Goal: Task Accomplishment & Management: Complete application form

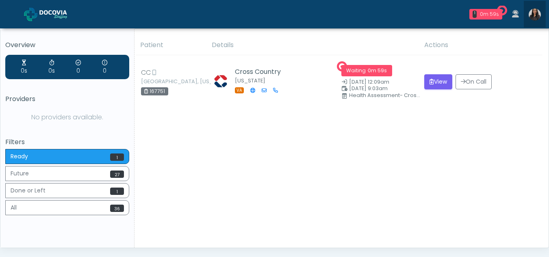
click at [536, 14] on img at bounding box center [534, 15] width 12 height 12
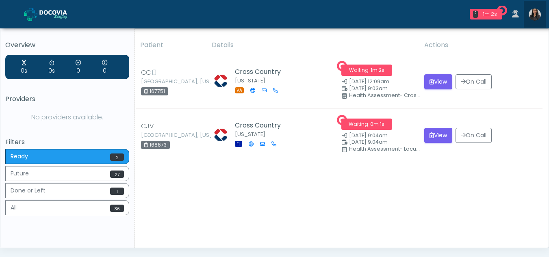
click at [536, 15] on img at bounding box center [534, 15] width 12 height 12
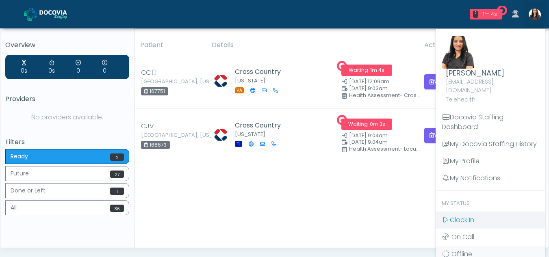
click at [463, 215] on span "Clock In" at bounding box center [462, 219] width 24 height 9
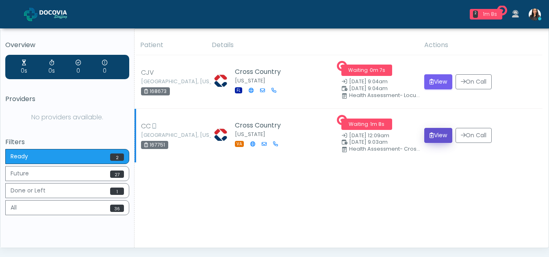
click at [434, 128] on button "View" at bounding box center [438, 135] width 28 height 15
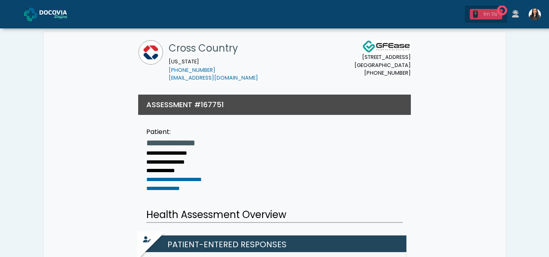
click at [488, 13] on div "1m 11s" at bounding box center [490, 14] width 18 height 7
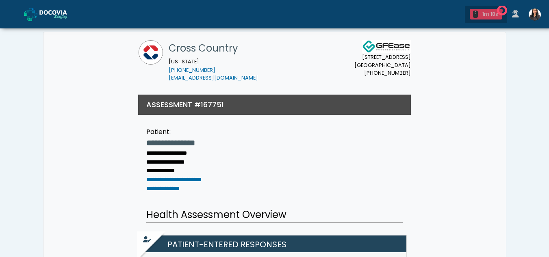
click at [478, 11] on div "2 1m 18s" at bounding box center [485, 14] width 32 height 11
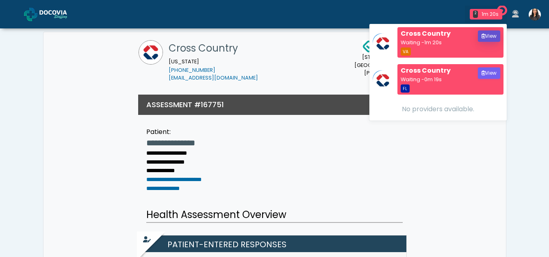
click at [486, 37] on button "View" at bounding box center [489, 35] width 22 height 11
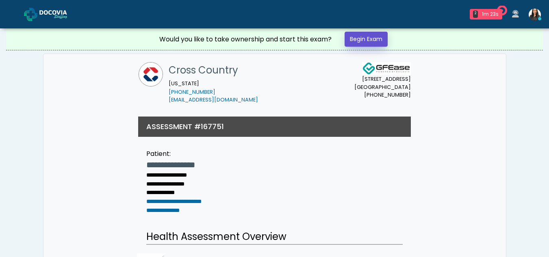
click at [367, 39] on link "Begin Exam" at bounding box center [365, 39] width 43 height 15
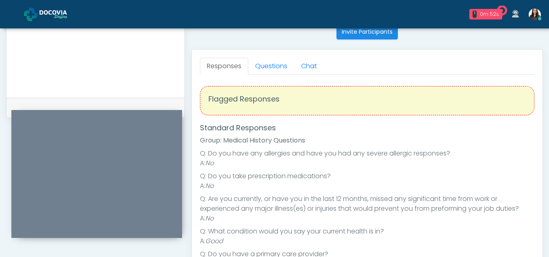
scroll to position [331, 0]
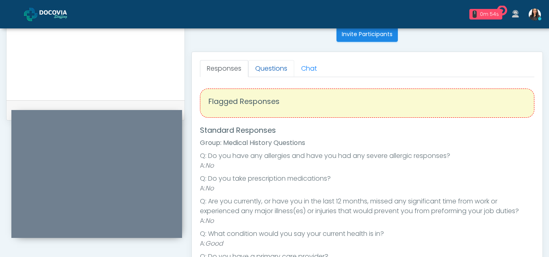
click at [274, 62] on link "Questions" at bounding box center [271, 68] width 46 height 17
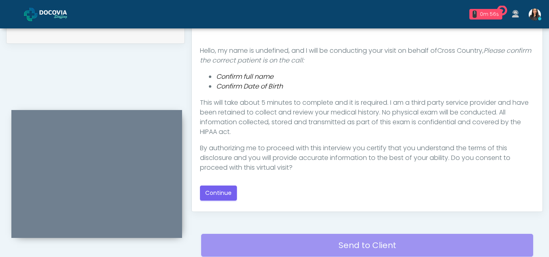
scroll to position [417, 0]
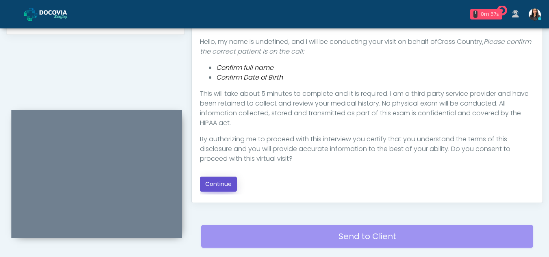
click at [223, 183] on button "Continue" at bounding box center [218, 184] width 37 height 15
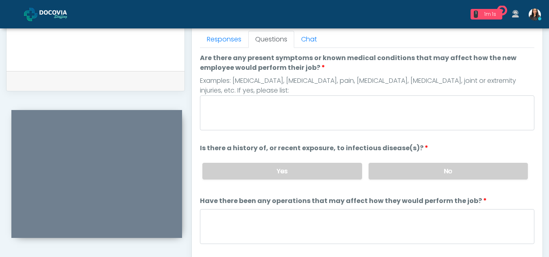
scroll to position [343, 0]
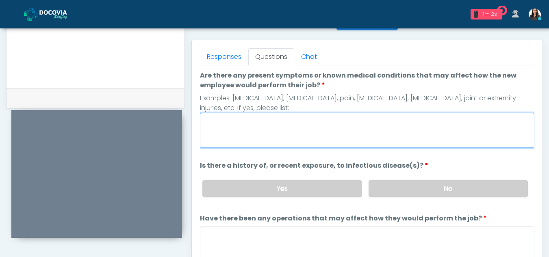
click at [277, 124] on textarea "Are there any present symptoms or known medical conditions that may affect how …" at bounding box center [367, 130] width 334 height 35
type textarea "**"
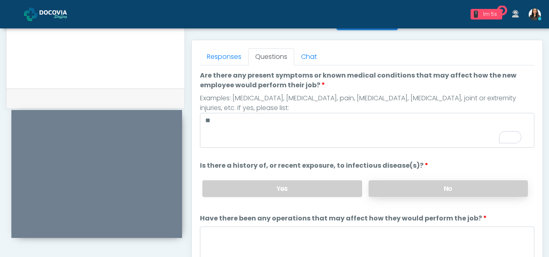
click at [459, 188] on label "No" at bounding box center [447, 188] width 159 height 17
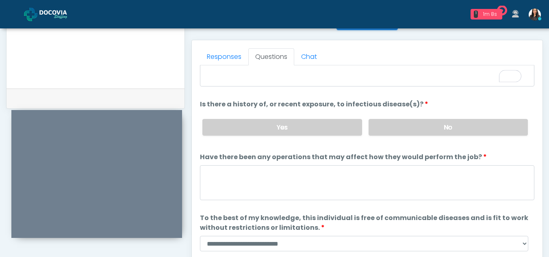
scroll to position [69, 0]
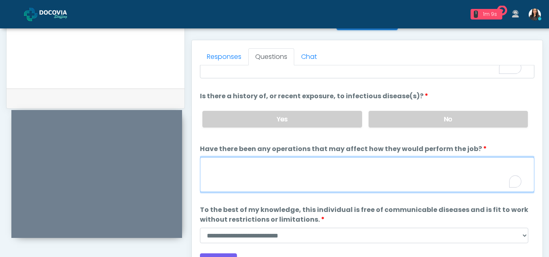
click at [301, 176] on textarea "Have there been any operations that may affect how they would perform the job?" at bounding box center [367, 174] width 334 height 35
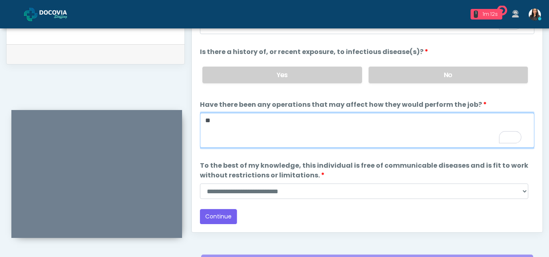
scroll to position [404, 0]
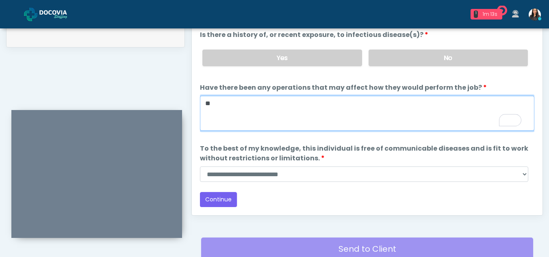
type textarea "**"
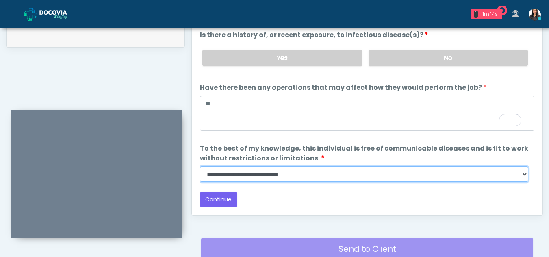
click at [523, 177] on select "**********" at bounding box center [364, 173] width 328 height 15
select select "******"
click at [200, 166] on select "**********" at bounding box center [364, 173] width 328 height 15
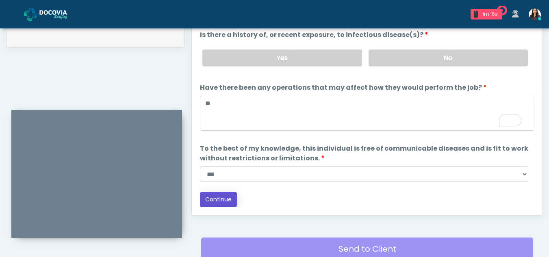
click at [227, 202] on button "Continue" at bounding box center [218, 199] width 37 height 15
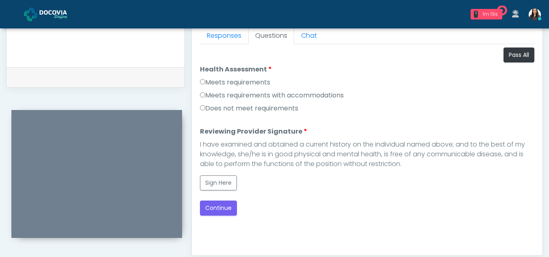
scroll to position [363, 0]
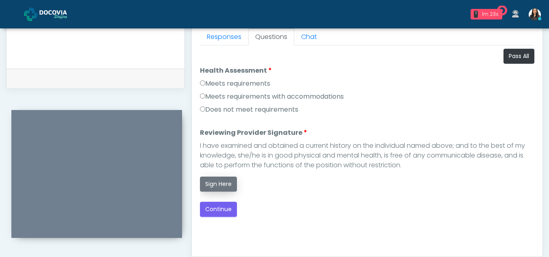
click at [214, 178] on button "Sign Here" at bounding box center [218, 184] width 37 height 15
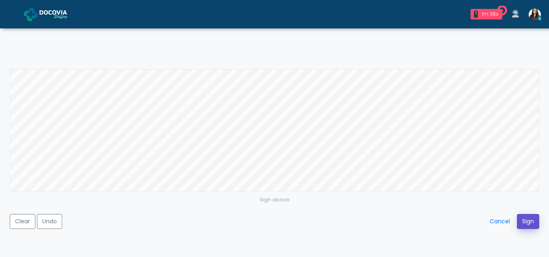
click at [530, 223] on button "Sign" at bounding box center [528, 221] width 22 height 15
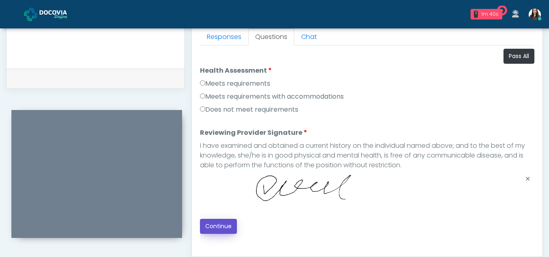
click at [224, 224] on button "Continue" at bounding box center [218, 226] width 37 height 15
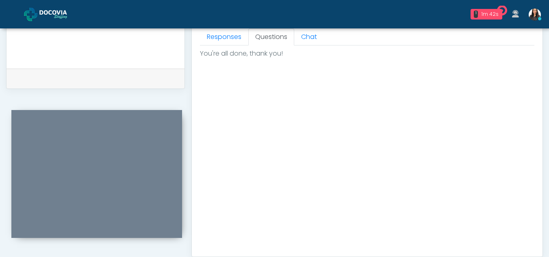
scroll to position [487, 0]
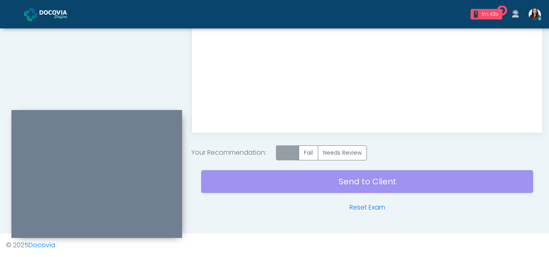
click at [283, 147] on label "Pass" at bounding box center [287, 152] width 23 height 15
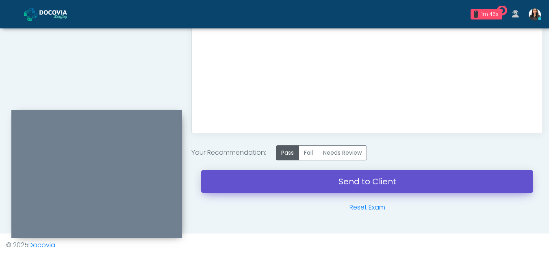
click at [382, 179] on link "Send to Client" at bounding box center [367, 181] width 332 height 23
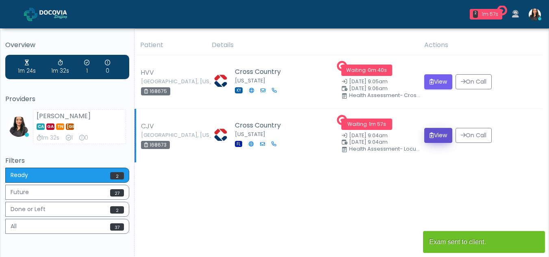
click at [435, 138] on button "View" at bounding box center [438, 135] width 28 height 15
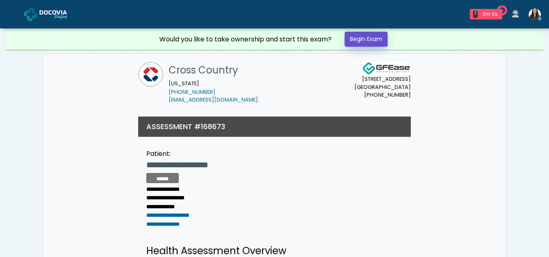
click at [361, 39] on link "Begin Exam" at bounding box center [365, 39] width 43 height 15
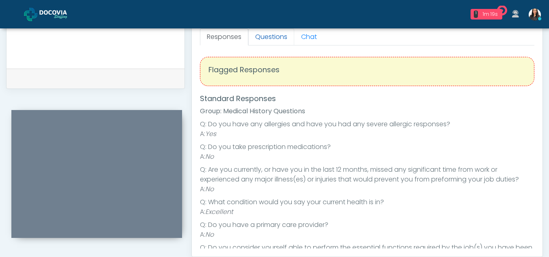
click at [286, 35] on link "Questions" at bounding box center [271, 36] width 46 height 17
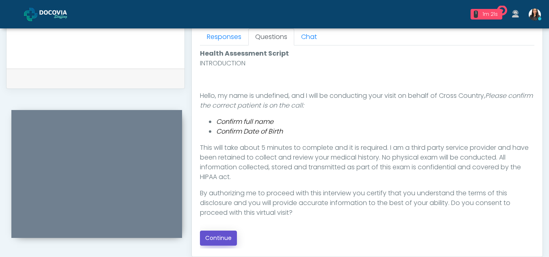
click at [217, 233] on button "Continue" at bounding box center [218, 238] width 37 height 15
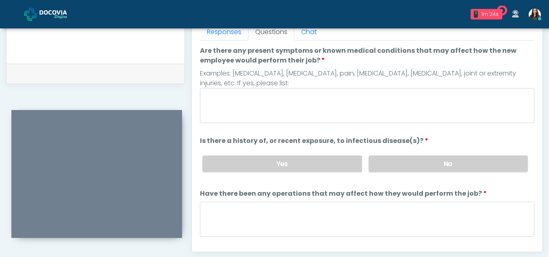
scroll to position [362, 0]
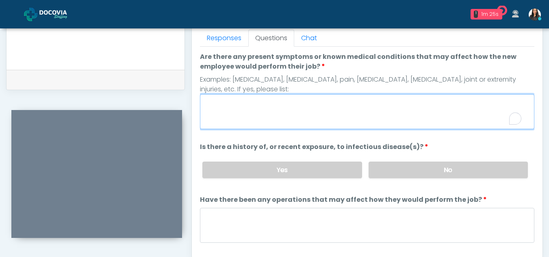
click at [262, 109] on textarea "Are there any present symptoms or known medical conditions that may affect how …" at bounding box center [367, 111] width 334 height 35
type textarea "**"
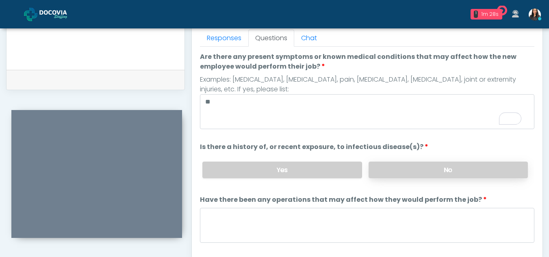
click at [437, 168] on label "No" at bounding box center [447, 170] width 159 height 17
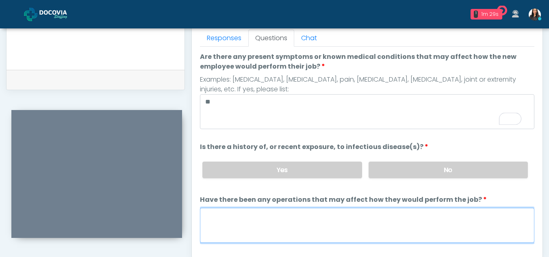
click at [245, 222] on textarea "Have there been any operations that may affect how they would perform the job?" at bounding box center [367, 225] width 334 height 35
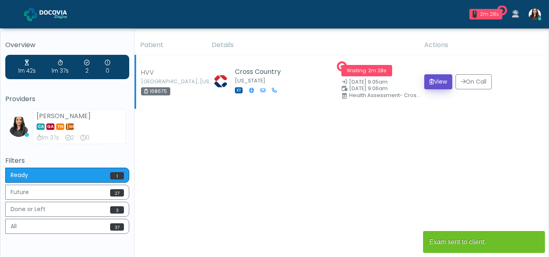
click at [435, 80] on button "View" at bounding box center [438, 81] width 28 height 15
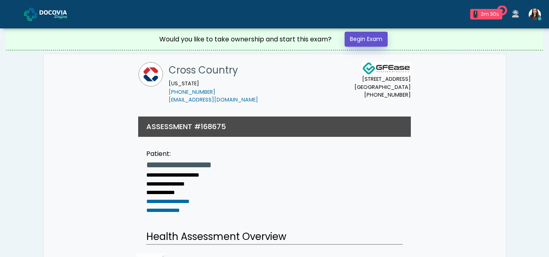
click at [357, 36] on link "Begin Exam" at bounding box center [365, 39] width 43 height 15
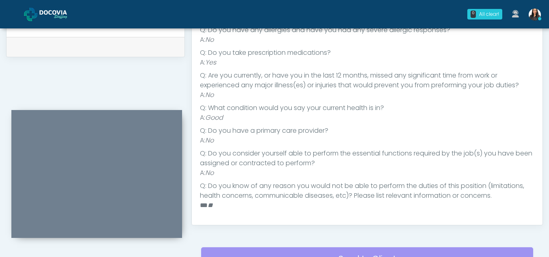
scroll to position [403, 0]
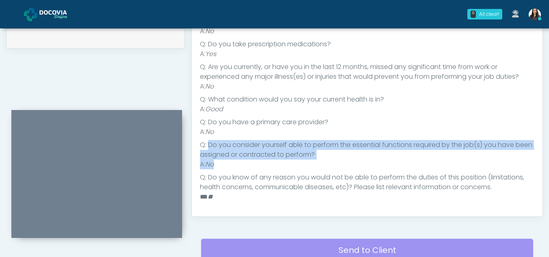
drag, startPoint x: 208, startPoint y: 146, endPoint x: 221, endPoint y: 162, distance: 20.5
click at [221, 162] on ul "Q: Do you have any [MEDICAL_DATA] and have you had any severe allergic response…" at bounding box center [367, 109] width 334 height 185
drag, startPoint x: 216, startPoint y: 145, endPoint x: 216, endPoint y: 150, distance: 5.7
copy ul "Do you consider yourself able to perform the essential functions required by th…"
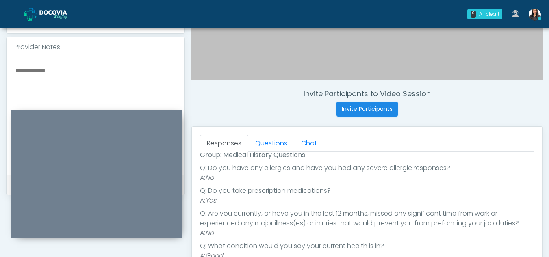
scroll to position [264, 0]
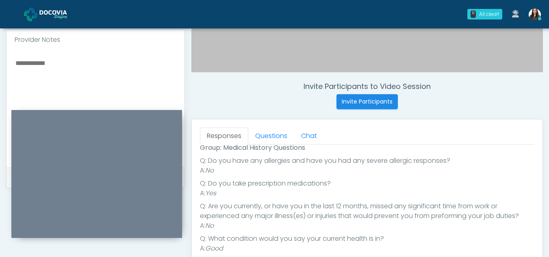
paste textarea "**********"
type textarea "**********"
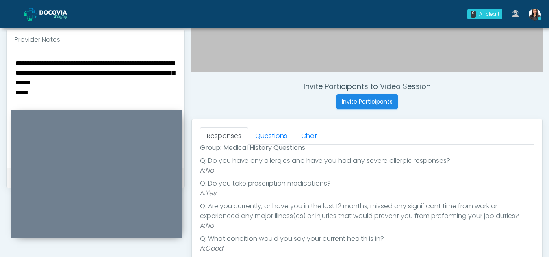
drag, startPoint x: 15, startPoint y: 59, endPoint x: 39, endPoint y: 90, distance: 39.4
click at [39, 90] on textarea "**********" at bounding box center [96, 107] width 162 height 99
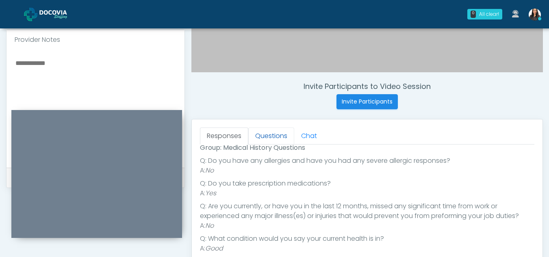
click at [277, 131] on link "Questions" at bounding box center [271, 136] width 46 height 17
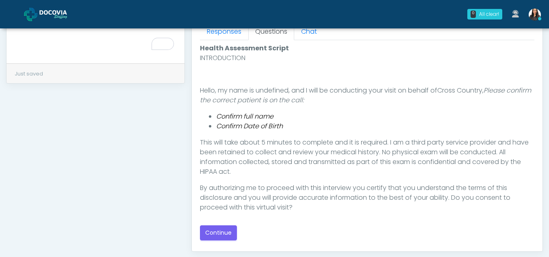
scroll to position [366, 0]
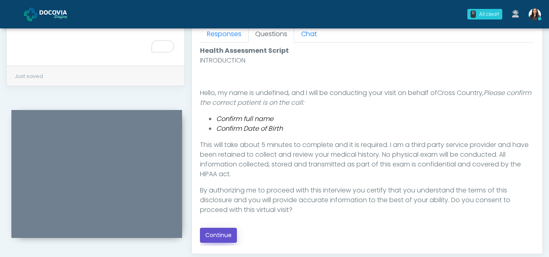
click at [223, 234] on button "Continue" at bounding box center [218, 235] width 37 height 15
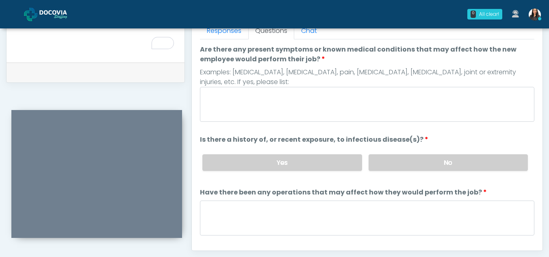
scroll to position [367, 0]
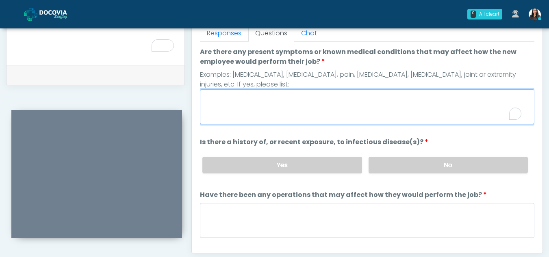
click at [257, 100] on textarea "Are there any present symptoms or known medical conditions that may affect how …" at bounding box center [367, 106] width 334 height 35
click at [257, 101] on textarea "*" at bounding box center [367, 106] width 334 height 35
click at [290, 111] on textarea "**********" at bounding box center [367, 106] width 334 height 35
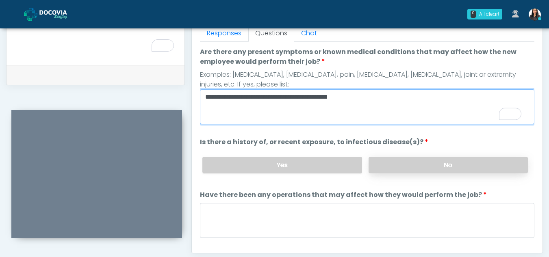
type textarea "**********"
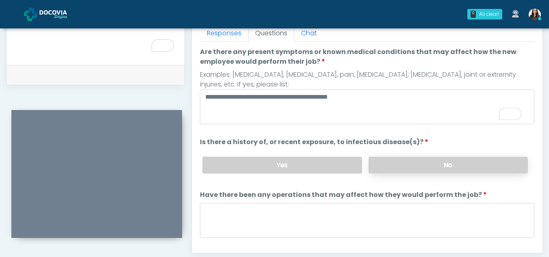
click at [456, 166] on label "No" at bounding box center [447, 165] width 159 height 17
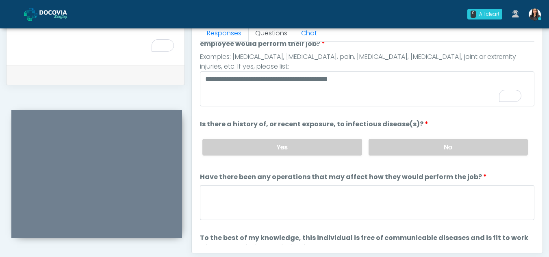
scroll to position [0, 0]
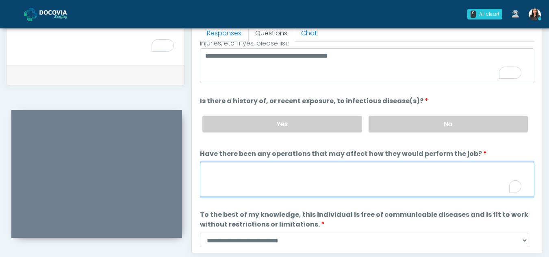
click at [271, 191] on textarea "Have there been any operations that may affect how they would perform the job?" at bounding box center [367, 179] width 334 height 35
type textarea "**"
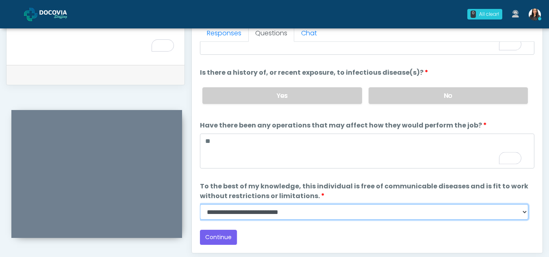
click at [524, 215] on select "**********" at bounding box center [364, 211] width 328 height 15
select select "******"
click at [200, 204] on select "**********" at bounding box center [364, 211] width 328 height 15
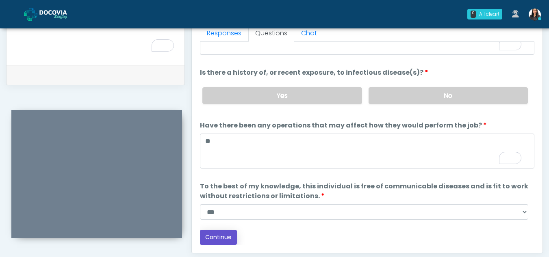
click at [227, 236] on button "Continue" at bounding box center [218, 237] width 37 height 15
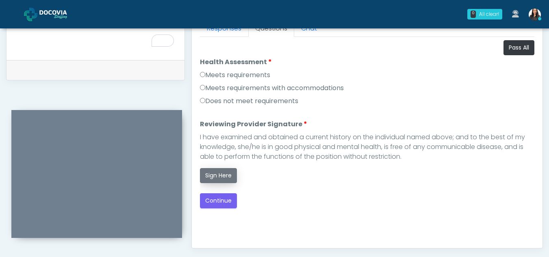
click at [220, 172] on button "Sign Here" at bounding box center [218, 175] width 37 height 15
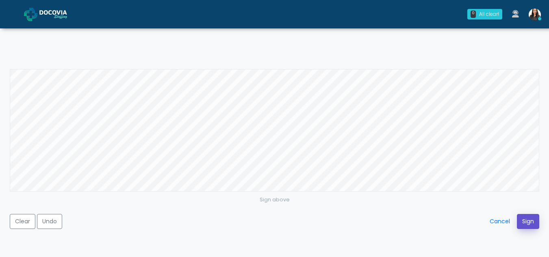
click at [529, 221] on button "Sign" at bounding box center [528, 221] width 22 height 15
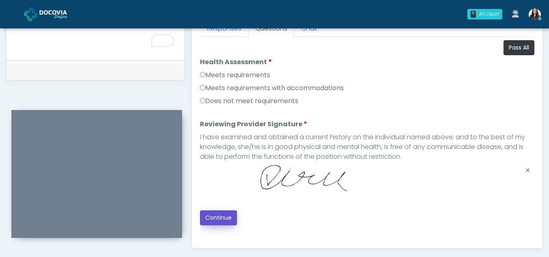
click at [210, 218] on button "Continue" at bounding box center [218, 217] width 37 height 15
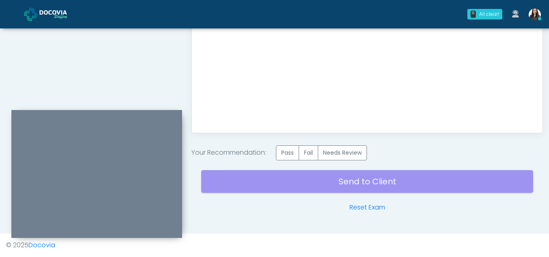
drag, startPoint x: 299, startPoint y: 157, endPoint x: 360, endPoint y: 180, distance: 64.6
click at [360, 180] on div "Send to Client Reset Exam" at bounding box center [367, 186] width 332 height 52
click at [293, 153] on label "Pass" at bounding box center [287, 152] width 23 height 15
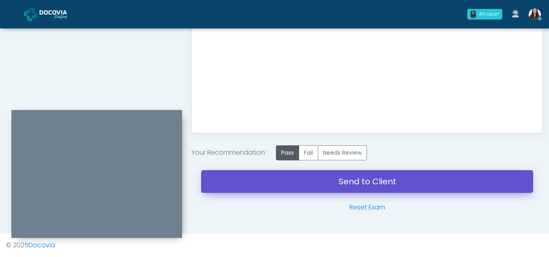
click at [355, 182] on link "Send to Client" at bounding box center [367, 181] width 332 height 23
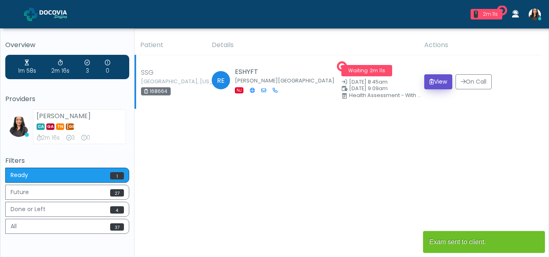
click at [430, 79] on button "View" at bounding box center [438, 81] width 28 height 15
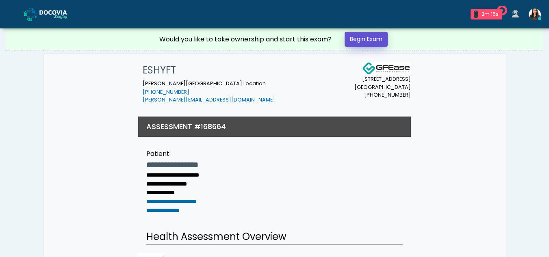
click at [366, 40] on link "Begin Exam" at bounding box center [365, 39] width 43 height 15
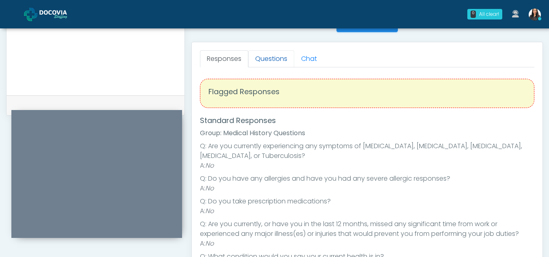
click at [273, 58] on link "Questions" at bounding box center [271, 58] width 46 height 17
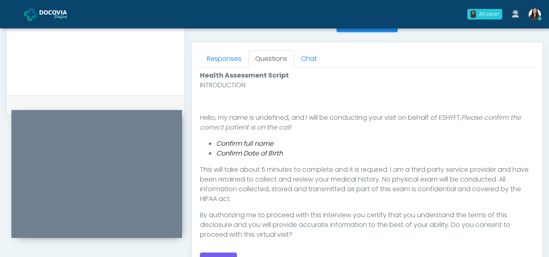
scroll to position [386, 0]
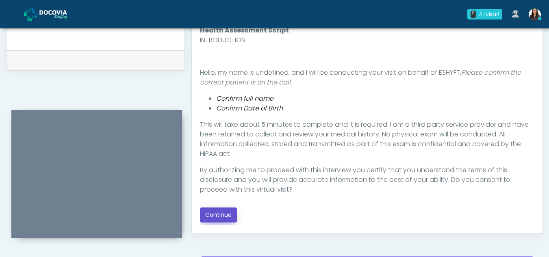
click at [214, 214] on button "Continue" at bounding box center [218, 215] width 37 height 15
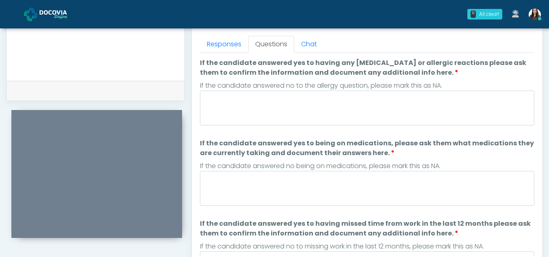
scroll to position [353, 0]
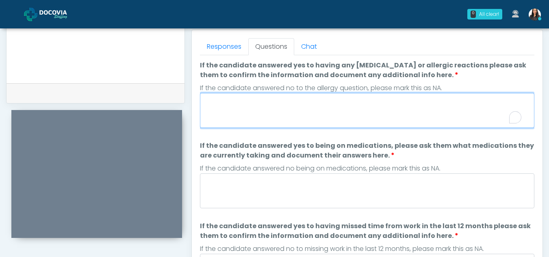
click at [267, 115] on textarea "If the candidate answered yes to having any allergies or allergic reactions ple…" at bounding box center [367, 110] width 334 height 35
type textarea "**"
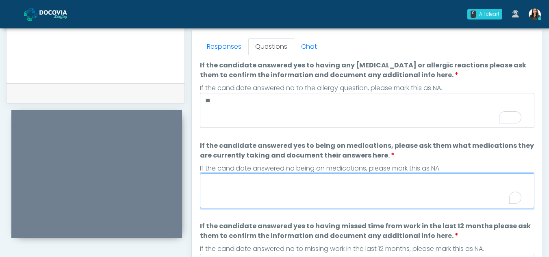
click at [275, 192] on textarea "If the candidate answered yes to being on medications, please ask them what med…" at bounding box center [367, 190] width 334 height 35
type textarea "**"
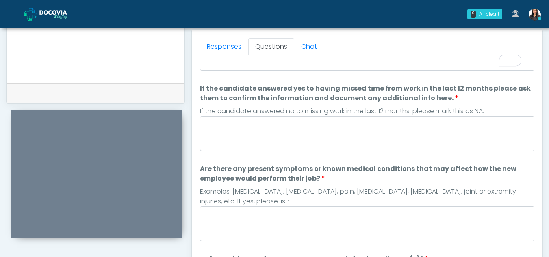
scroll to position [138, 0]
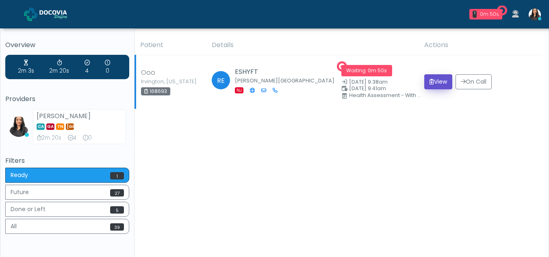
click at [440, 79] on button "View" at bounding box center [438, 81] width 28 height 15
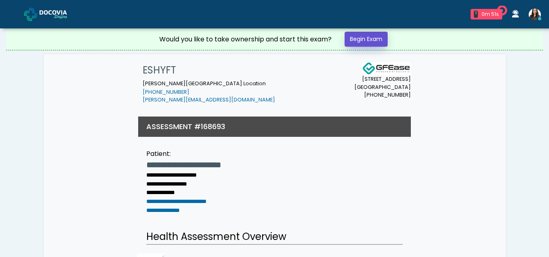
click at [371, 37] on link "Begin Exam" at bounding box center [365, 39] width 43 height 15
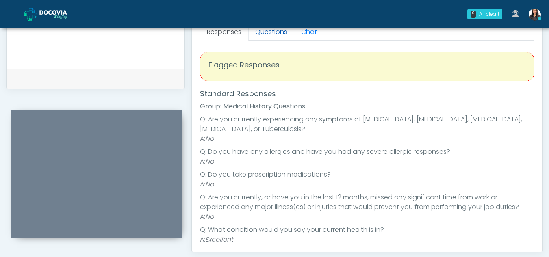
click at [279, 38] on link "Questions" at bounding box center [271, 32] width 46 height 17
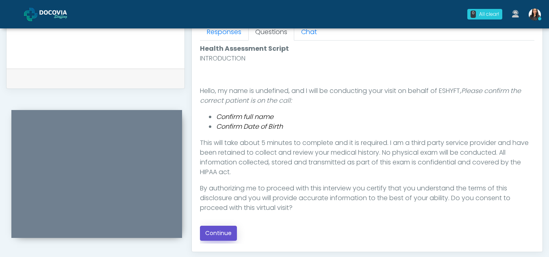
click at [223, 232] on button "Continue" at bounding box center [218, 233] width 37 height 15
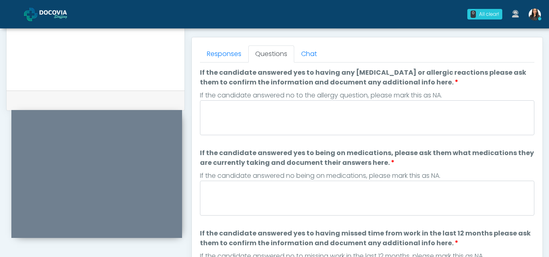
scroll to position [344, 0]
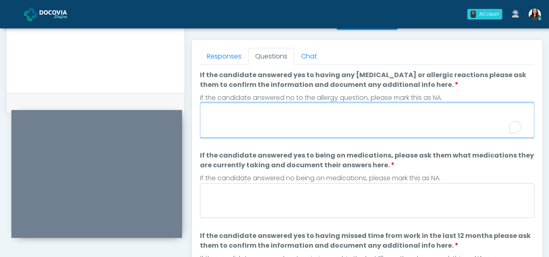
click at [378, 125] on textarea "If the candidate answered yes to having any [MEDICAL_DATA] or allergic reaction…" at bounding box center [367, 120] width 334 height 35
type textarea "**"
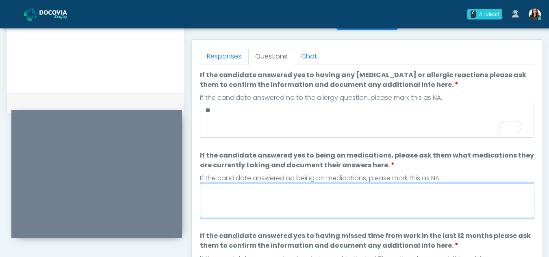
click at [348, 207] on textarea "If the candidate answered yes to being on medications, please ask them what med…" at bounding box center [367, 200] width 334 height 35
